Goal: Find specific page/section: Find specific page/section

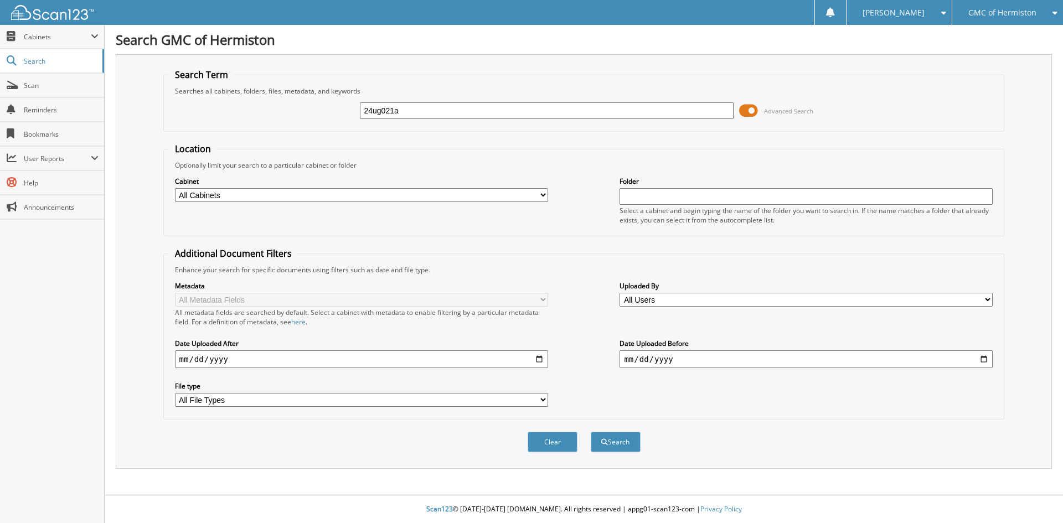
type input "24ug021a"
click at [591, 432] on button "Search" at bounding box center [616, 442] width 50 height 20
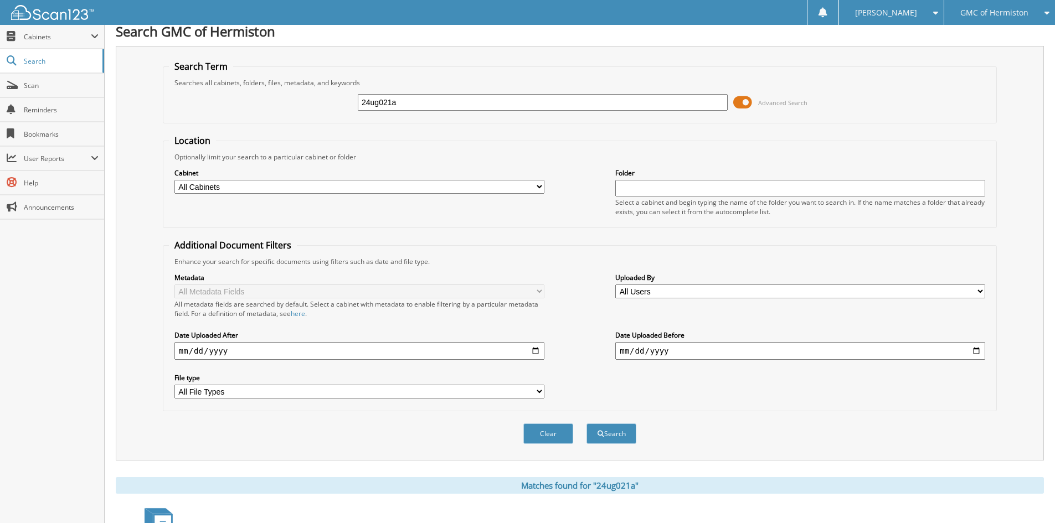
scroll to position [96, 0]
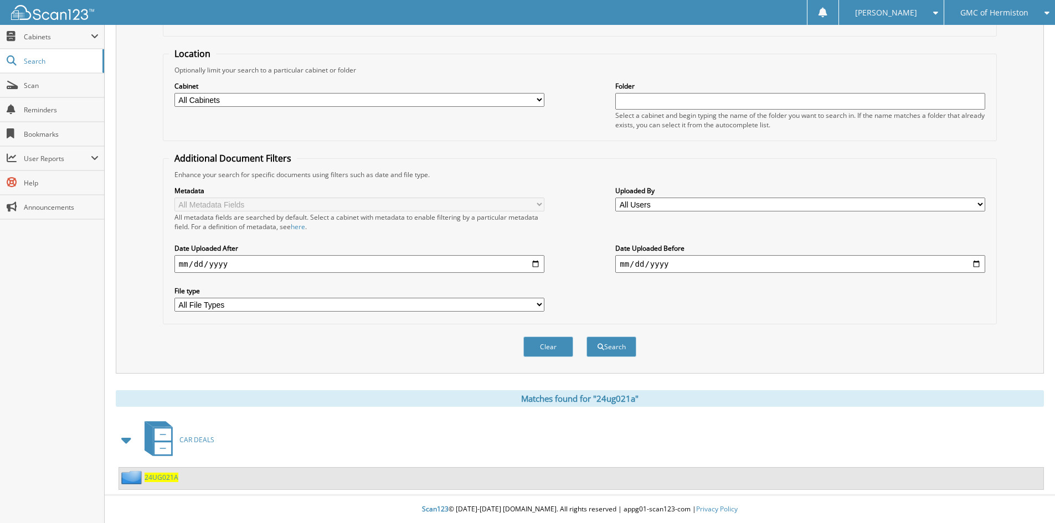
click at [166, 477] on span "24UG021A" at bounding box center [161, 477] width 34 height 9
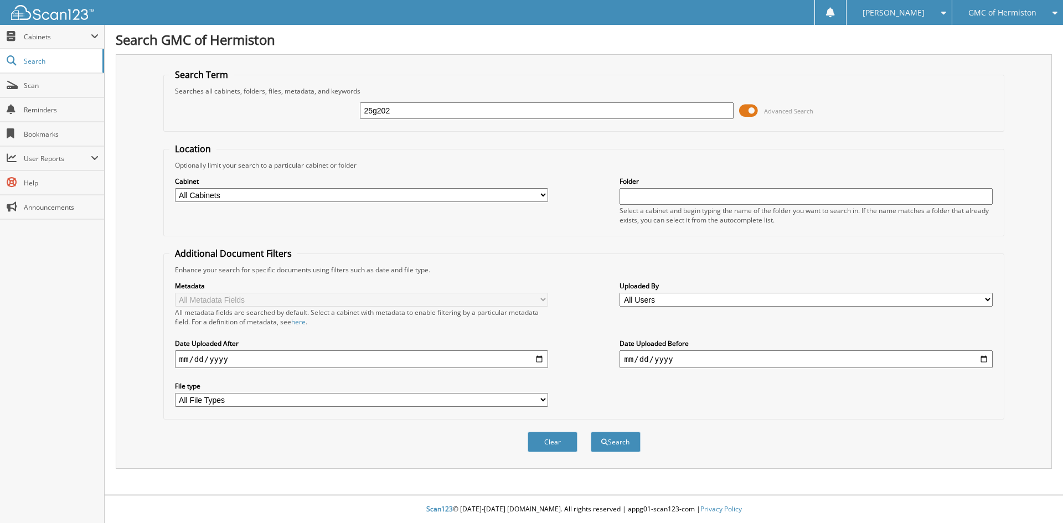
type input "25g202"
click at [591, 432] on button "Search" at bounding box center [616, 442] width 50 height 20
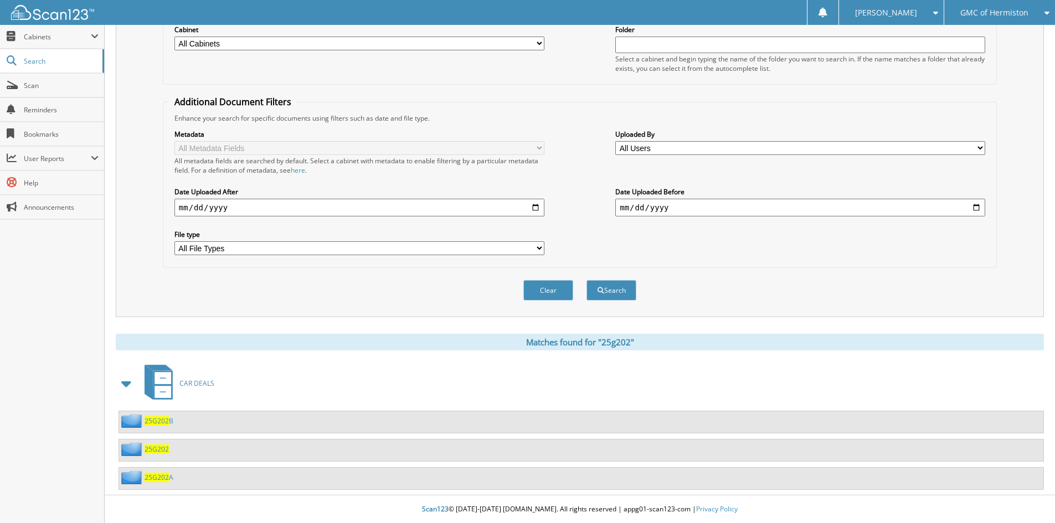
scroll to position [152, 0]
click at [149, 450] on span "25G202" at bounding box center [156, 449] width 24 height 9
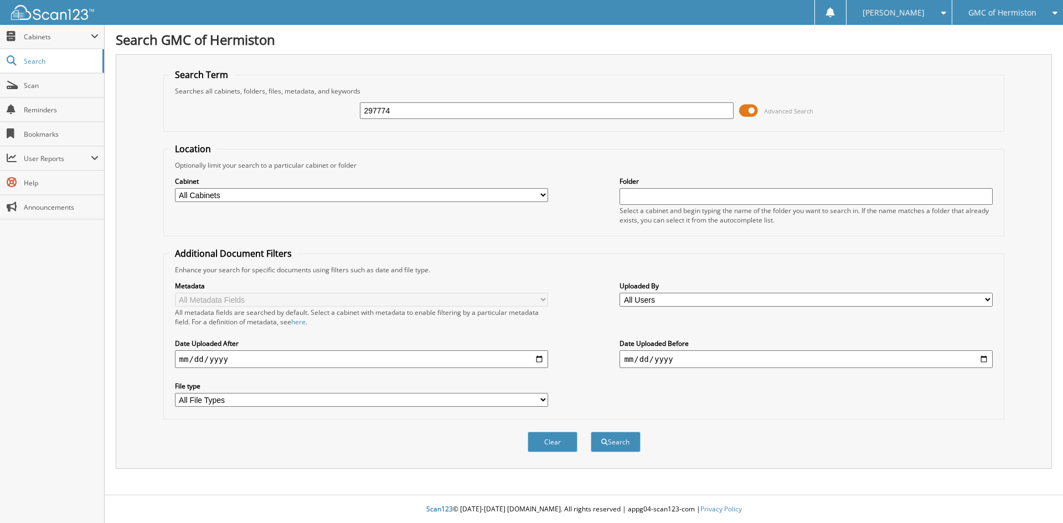
type input "297774"
click at [591, 432] on button "Search" at bounding box center [616, 442] width 50 height 20
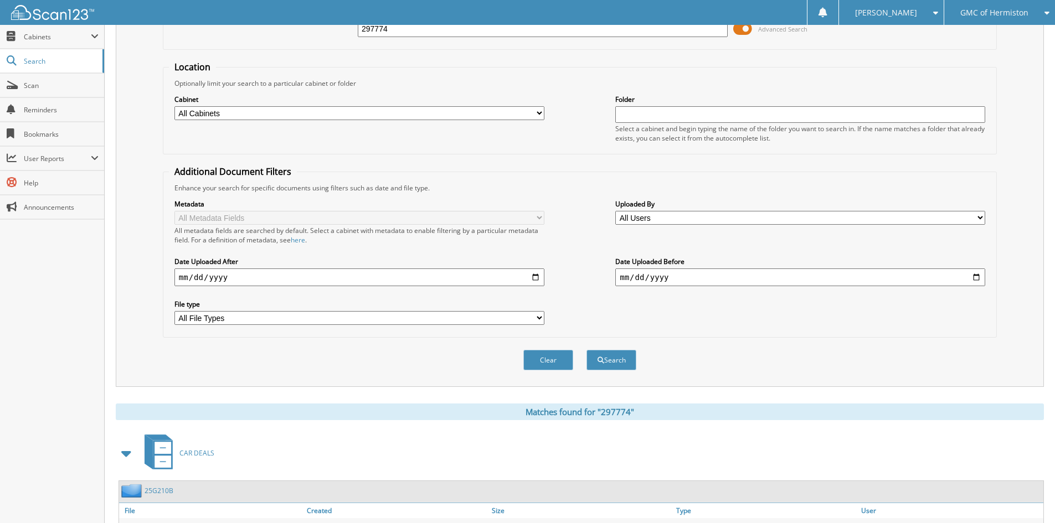
scroll to position [157, 0]
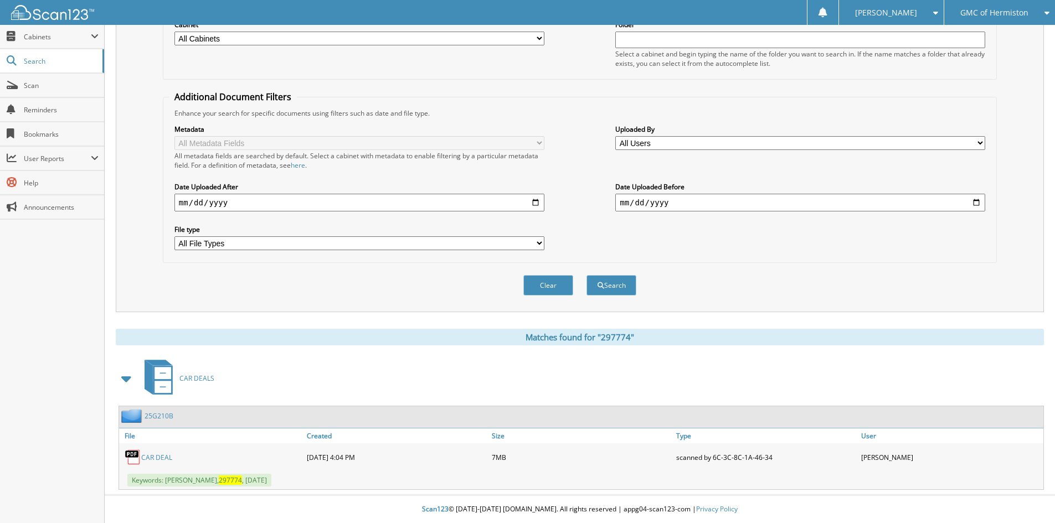
click at [162, 416] on link "25G210B" at bounding box center [158, 415] width 29 height 9
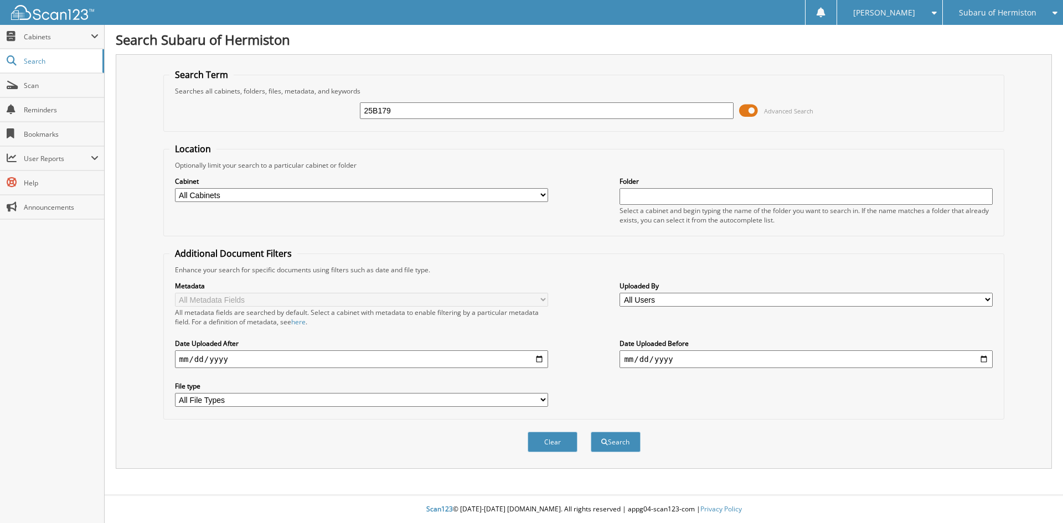
type input "25B179"
click at [591, 432] on button "Search" at bounding box center [616, 442] width 50 height 20
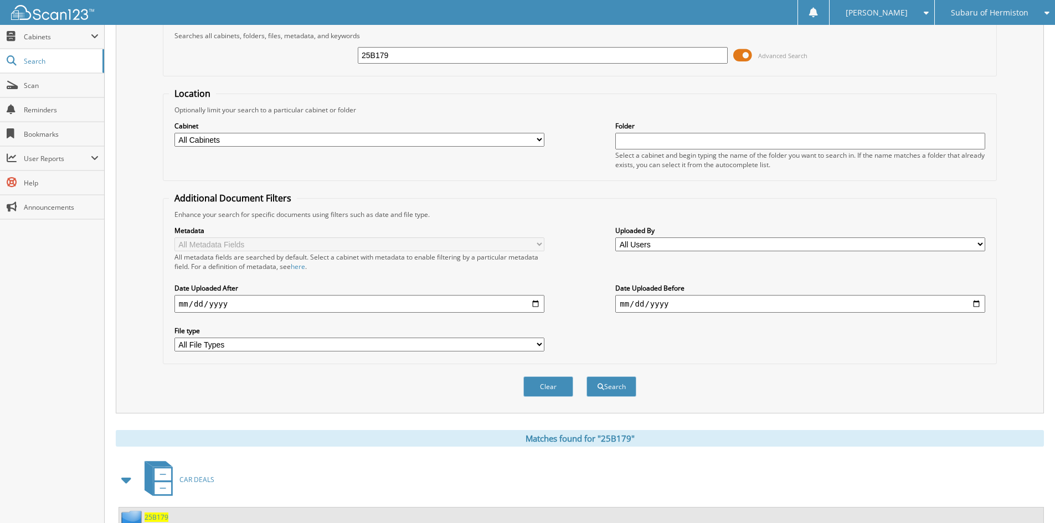
scroll to position [124, 0]
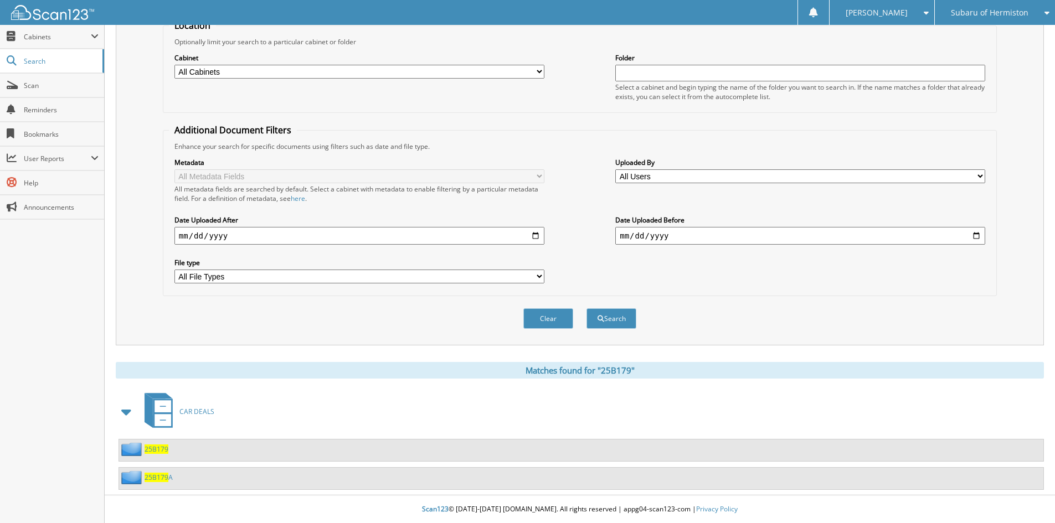
click at [155, 447] on span "25B179" at bounding box center [156, 449] width 24 height 9
